Goal: Find specific page/section: Find specific page/section

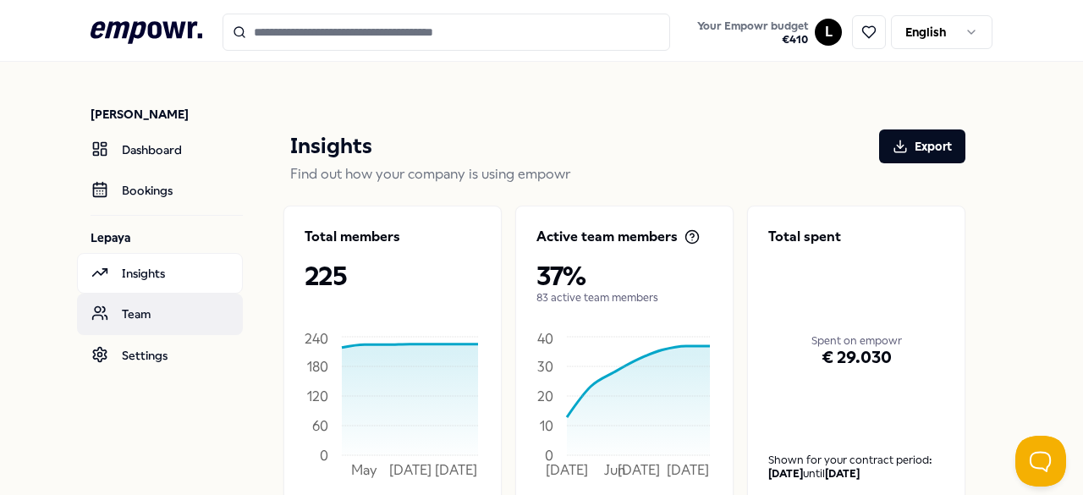
click at [131, 309] on link "Team" at bounding box center [160, 314] width 166 height 41
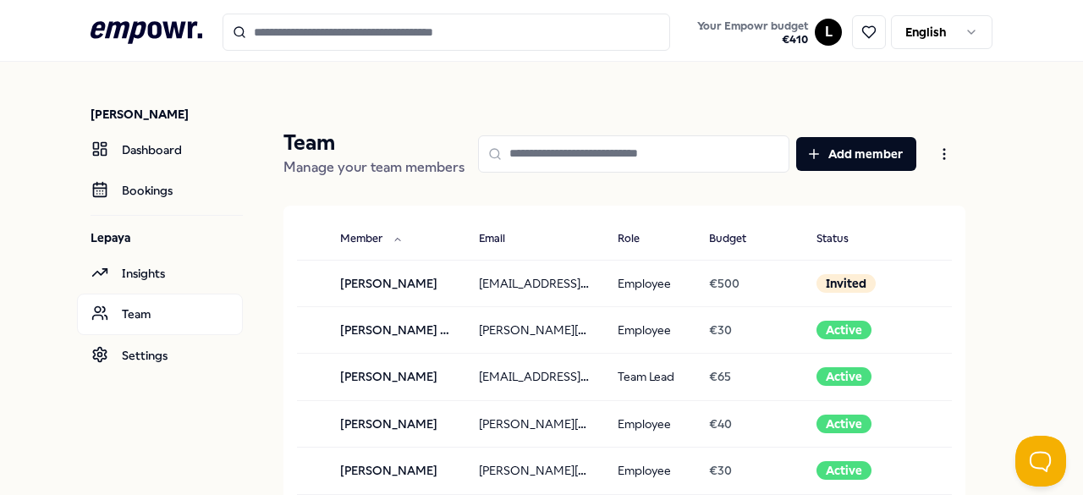
click at [550, 149] on input at bounding box center [634, 153] width 312 height 37
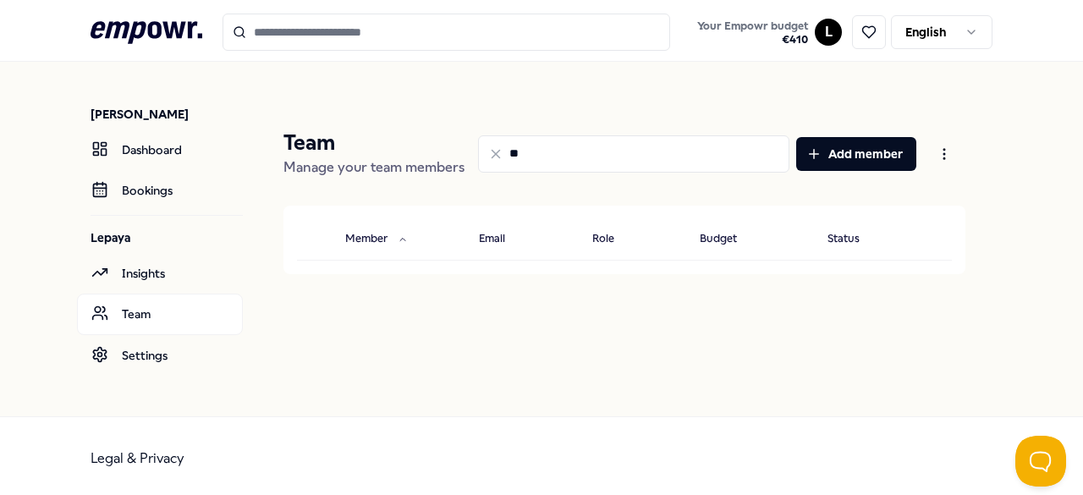
type input "*"
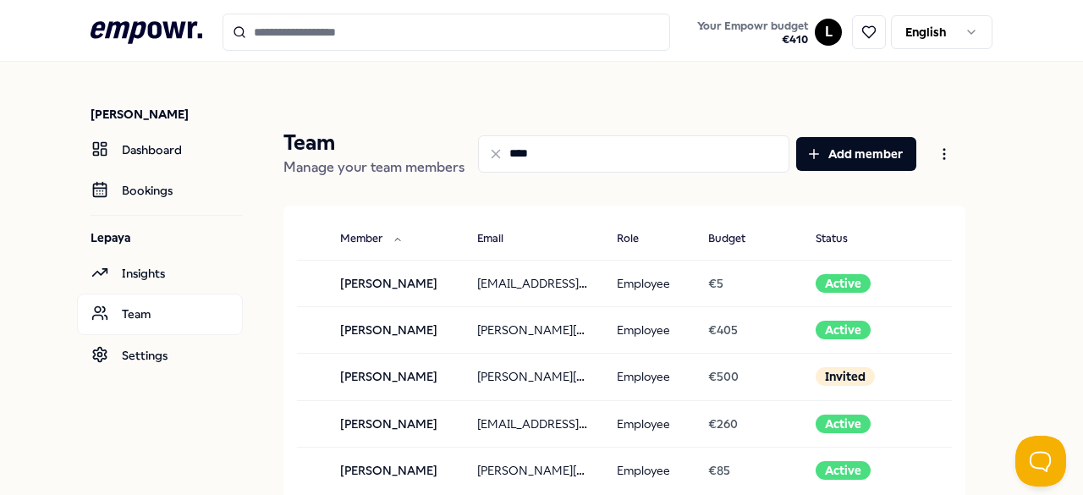
type input "*****"
